Goal: Navigation & Orientation: Find specific page/section

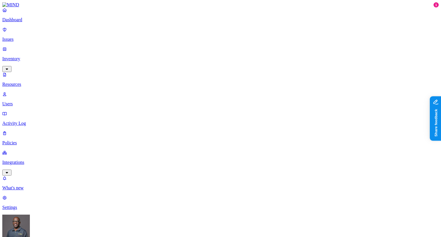
click at [26, 121] on p "Activity Log" at bounding box center [220, 123] width 436 height 5
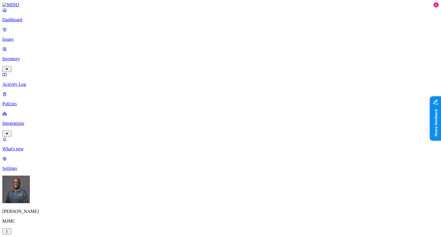
click at [25, 171] on p "Settings" at bounding box center [220, 168] width 436 height 5
click at [27, 22] on p "Dashboard" at bounding box center [220, 19] width 436 height 5
click at [35, 121] on p "Integrations" at bounding box center [220, 123] width 436 height 5
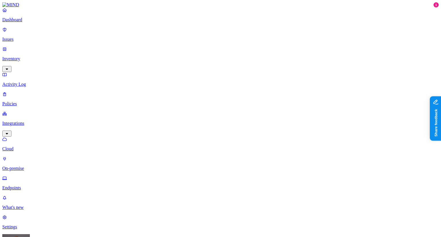
click at [33, 166] on p "On-premise" at bounding box center [220, 168] width 436 height 5
click at [30, 185] on p "Endpoints" at bounding box center [220, 187] width 436 height 5
click at [33, 166] on p "On-premise" at bounding box center [220, 168] width 436 height 5
click at [19, 101] on p "Policies" at bounding box center [220, 103] width 436 height 5
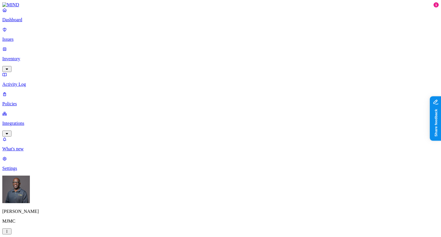
click at [21, 22] on p "Dashboard" at bounding box center [220, 19] width 436 height 5
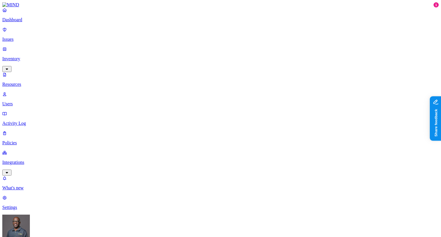
click at [18, 144] on nav "Dashboard Issues Inventory Resources Users Activity Log Policies Integrations W…" at bounding box center [220, 108] width 436 height 203
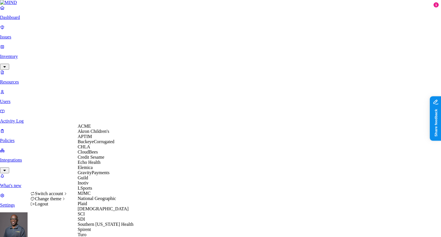
scroll to position [16, 0]
click at [92, 165] on span "Echo Health" at bounding box center [89, 162] width 23 height 5
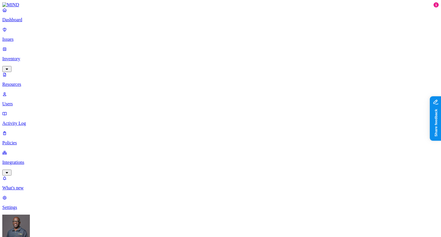
click at [31, 160] on p "Integrations" at bounding box center [220, 162] width 436 height 5
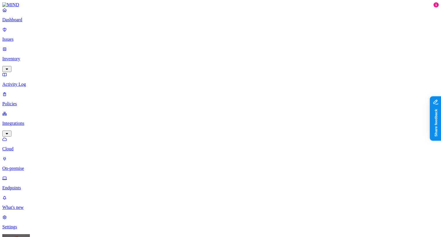
click at [29, 166] on p "On-premise" at bounding box center [220, 168] width 436 height 5
click at [25, 185] on p "Endpoints" at bounding box center [220, 187] width 436 height 5
click at [27, 166] on p "On-premise" at bounding box center [220, 168] width 436 height 5
click at [26, 185] on p "Endpoints" at bounding box center [220, 187] width 436 height 5
click at [22, 166] on p "On-premise" at bounding box center [220, 168] width 436 height 5
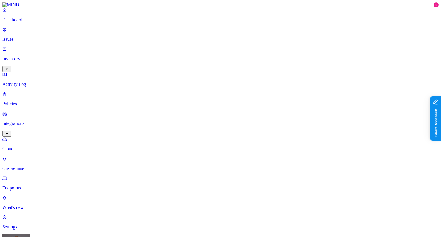
click at [23, 146] on p "Cloud" at bounding box center [220, 148] width 436 height 5
click at [25, 166] on p "On-premise" at bounding box center [220, 168] width 436 height 5
click at [24, 185] on p "Endpoints" at bounding box center [220, 187] width 436 height 5
click at [29, 166] on p "On-premise" at bounding box center [220, 168] width 436 height 5
click at [28, 146] on p "Cloud" at bounding box center [220, 148] width 436 height 5
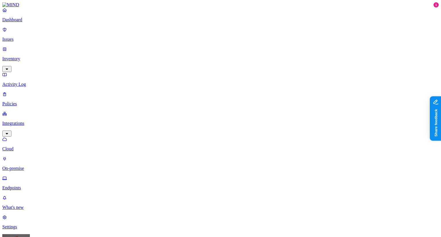
drag, startPoint x: 297, startPoint y: 29, endPoint x: 256, endPoint y: 15, distance: 43.1
click at [19, 22] on p "Dashboard" at bounding box center [220, 19] width 436 height 5
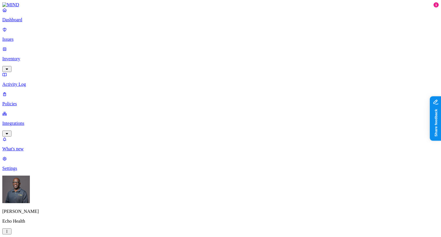
drag, startPoint x: 174, startPoint y: 170, endPoint x: 198, endPoint y: 165, distance: 24.9
drag, startPoint x: 126, startPoint y: 171, endPoint x: 169, endPoint y: 168, distance: 43.8
